Goal: Information Seeking & Learning: Find specific fact

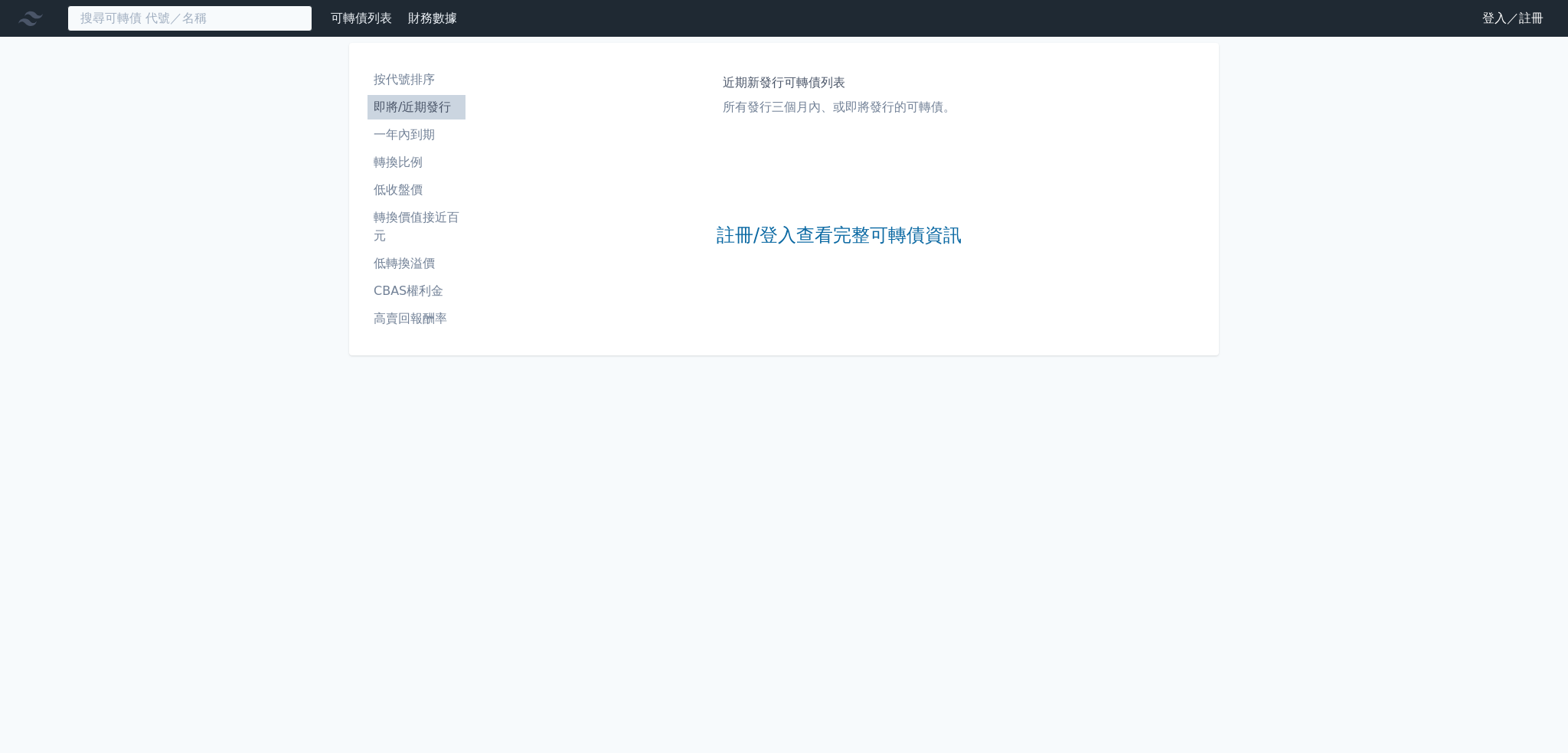
click at [104, 6] on input at bounding box center [190, 19] width 245 height 26
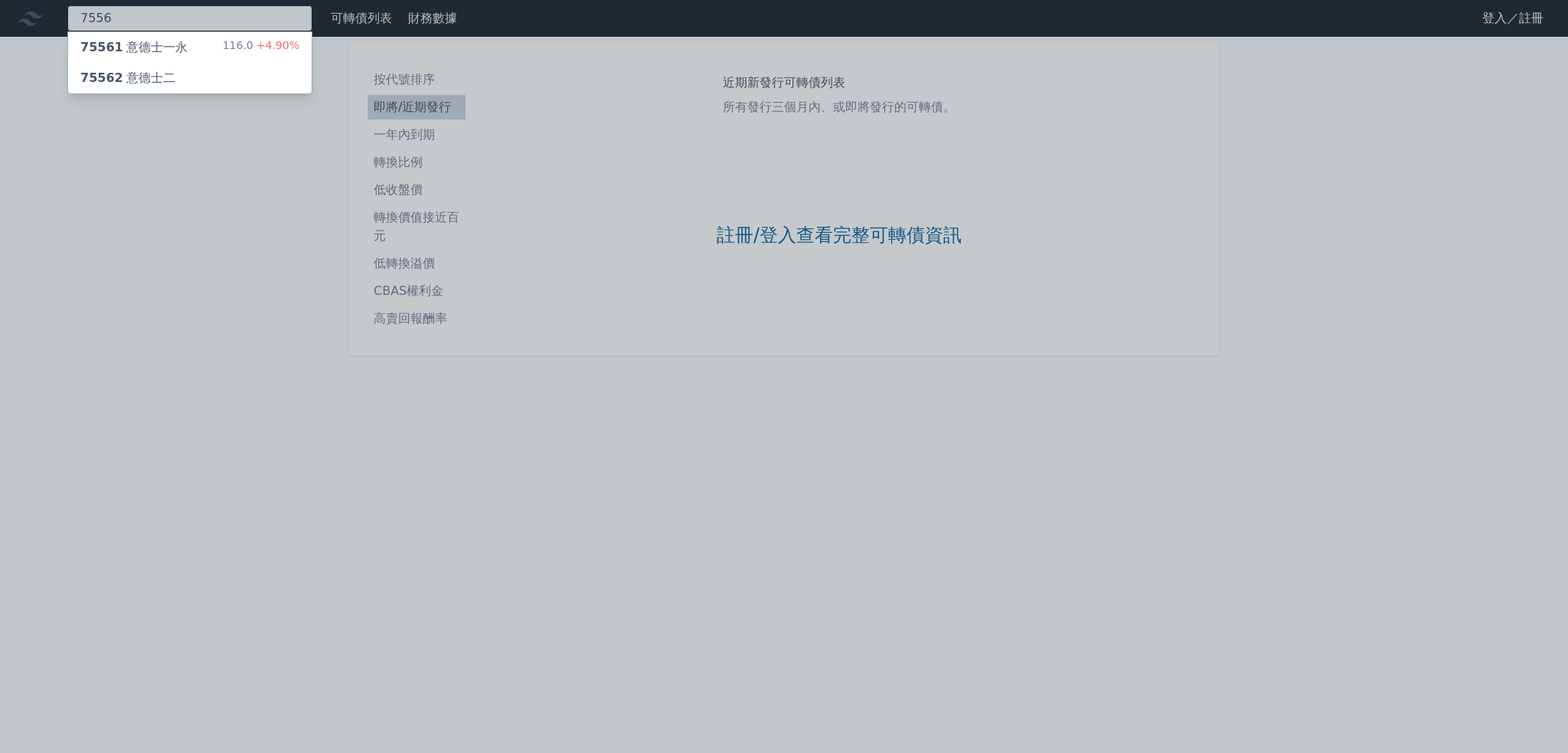
type input "7556"
click at [145, 69] on div "75562 意德士二" at bounding box center [128, 78] width 95 height 19
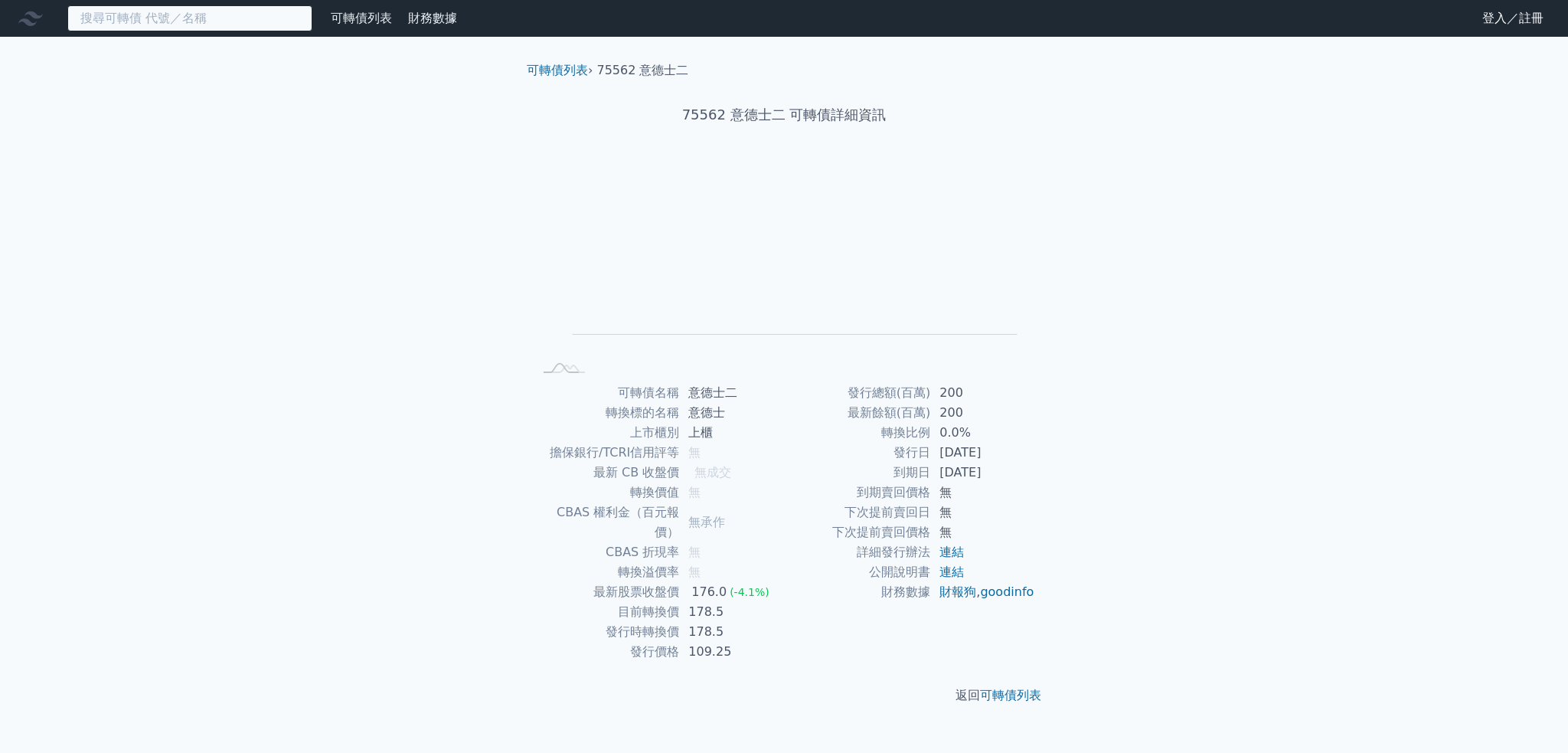
click at [218, 24] on input at bounding box center [190, 19] width 245 height 26
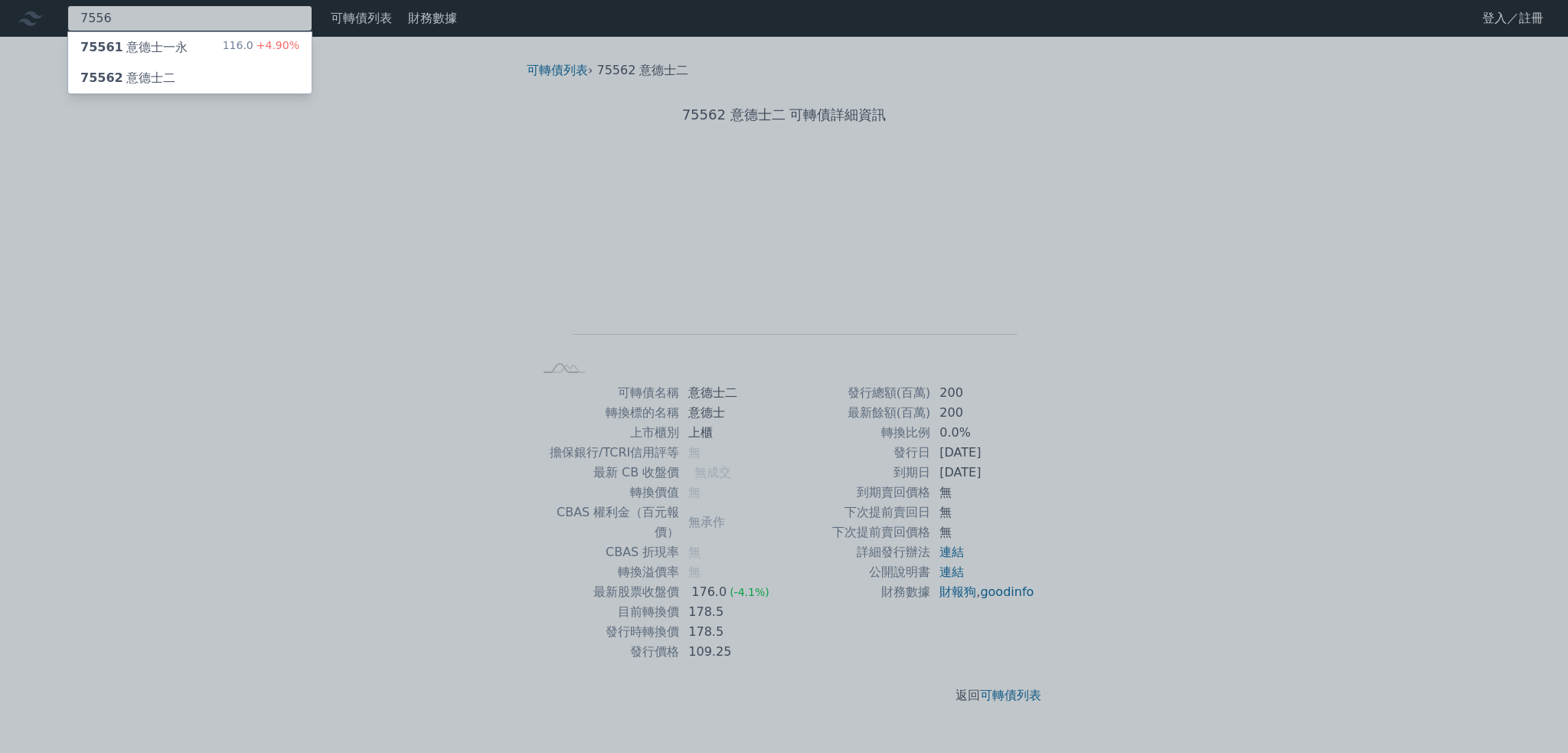
type input "7556"
click at [204, 39] on div "75561 意德士一永 116.0 +4.90%" at bounding box center [190, 47] width 243 height 31
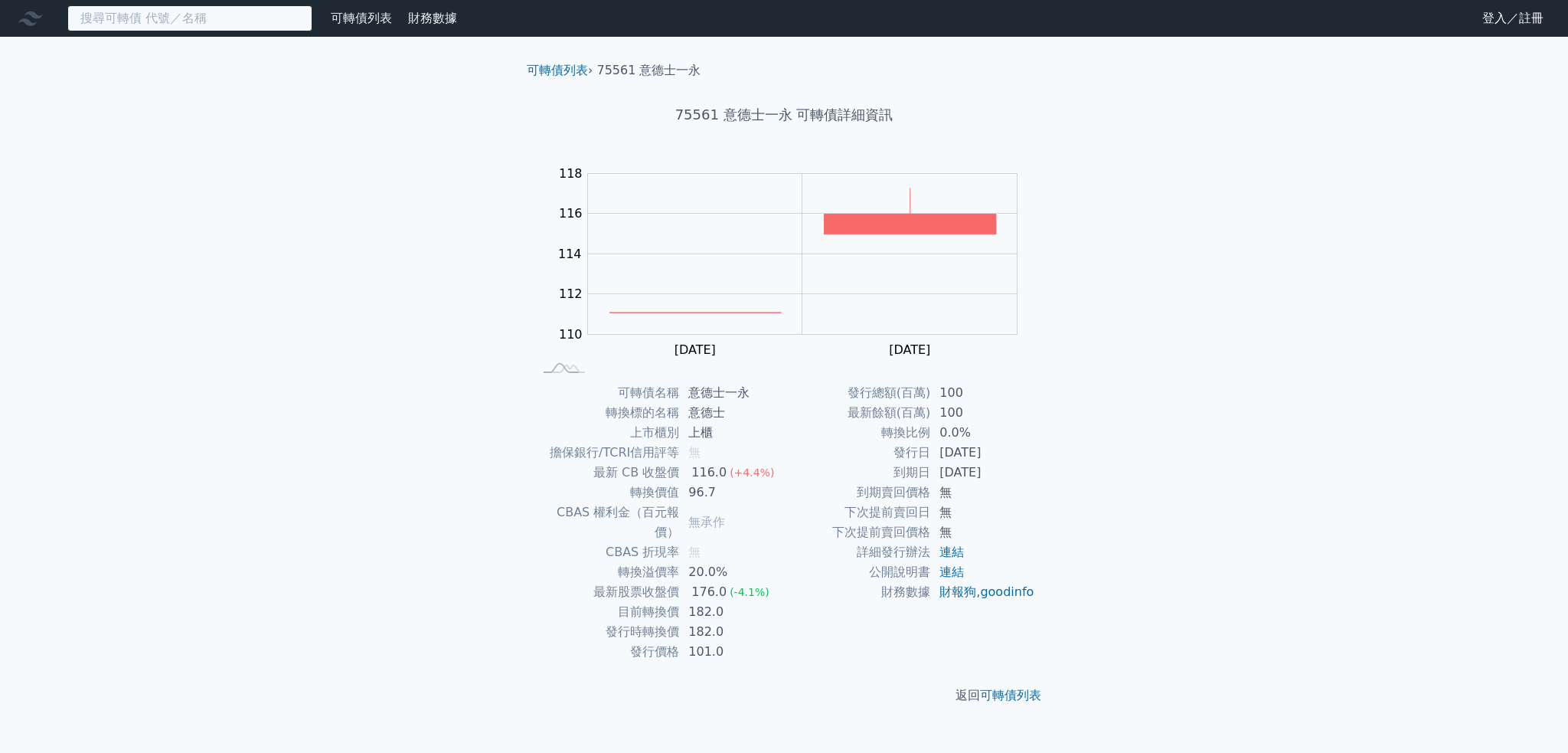
click at [196, 21] on input at bounding box center [190, 19] width 245 height 26
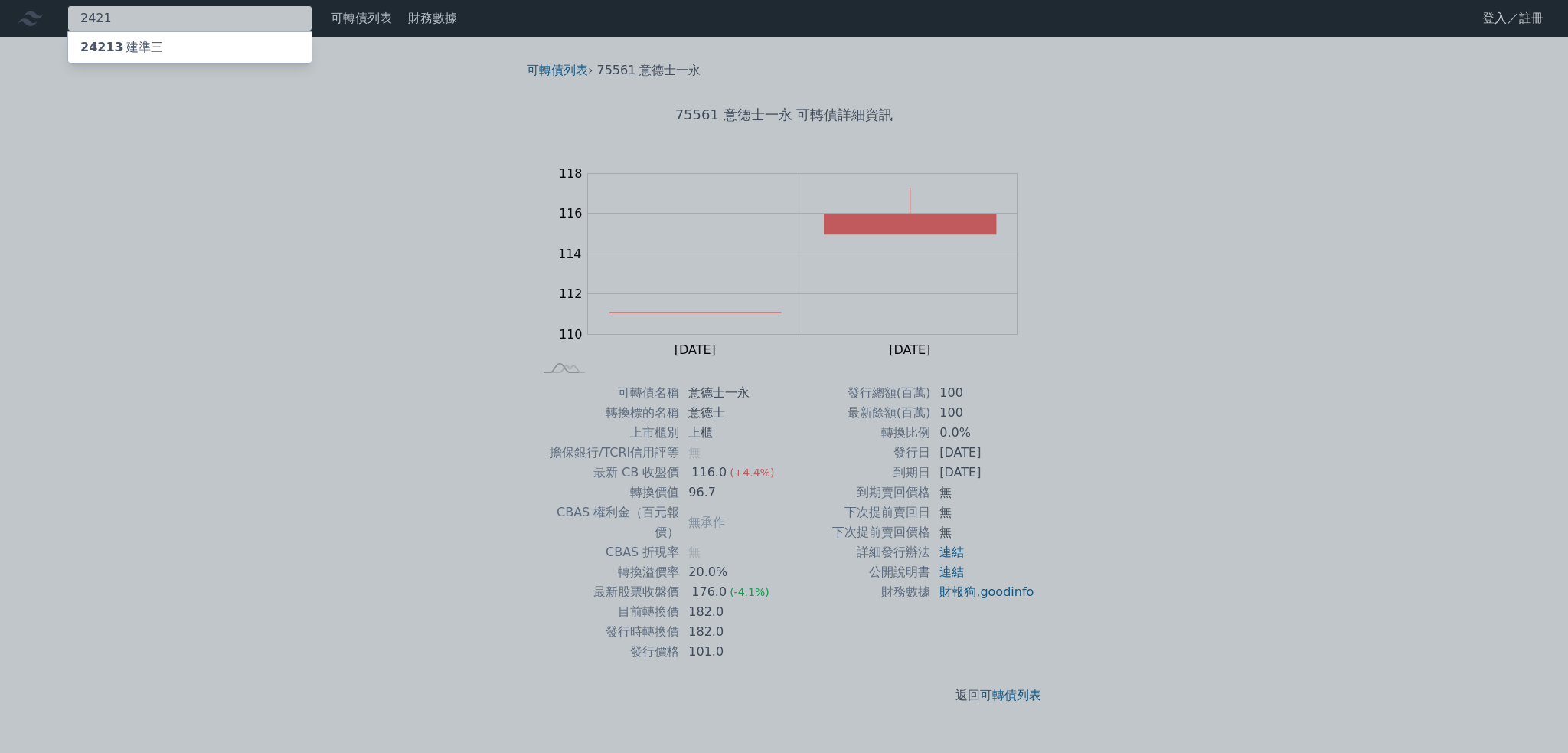
type input "2421"
click at [189, 34] on div "24213 建準三" at bounding box center [190, 47] width 243 height 31
